Goal: Navigation & Orientation: Understand site structure

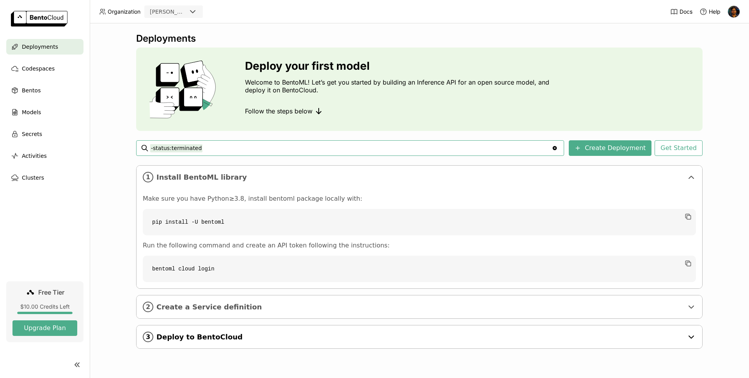
click at [246, 337] on span "Deploy to BentoCloud" at bounding box center [419, 337] width 527 height 9
click at [45, 70] on span "Codespaces" at bounding box center [38, 68] width 33 height 9
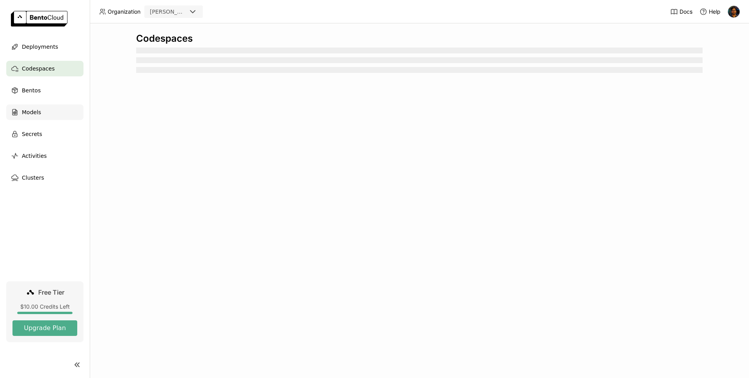
click at [49, 114] on div "Models" at bounding box center [44, 113] width 77 height 16
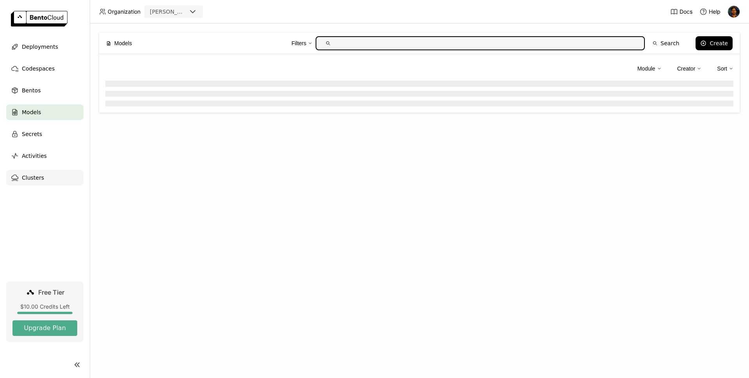
click at [43, 176] on div "Clusters" at bounding box center [44, 178] width 77 height 16
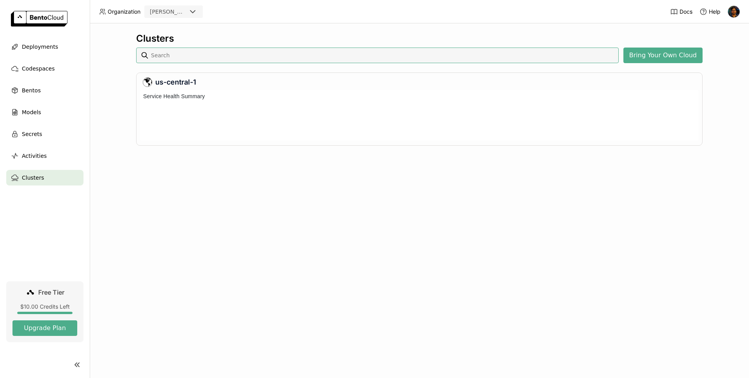
scroll to position [51, 559]
click at [659, 54] on button "Bring Your Own Cloud" at bounding box center [662, 56] width 79 height 16
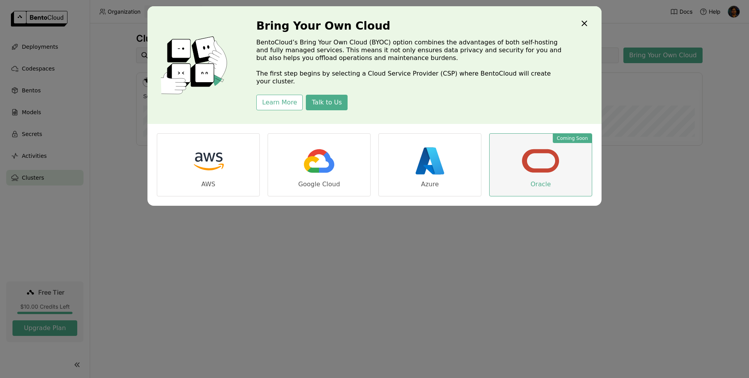
click at [538, 181] on link "Coming Soon Oracle" at bounding box center [540, 164] width 103 height 63
